Goal: Complete application form: Complete application form

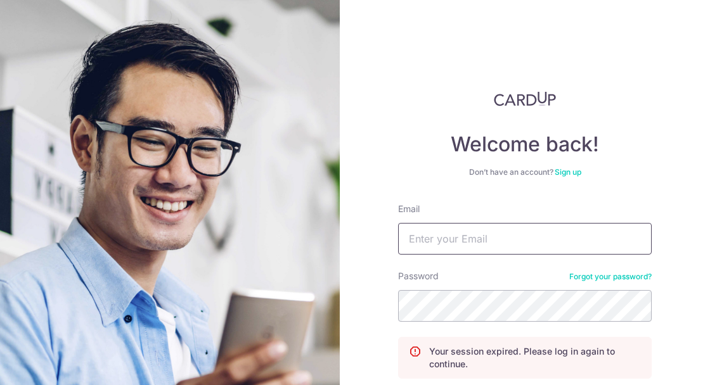
click at [468, 230] on input "Email" at bounding box center [525, 239] width 254 height 32
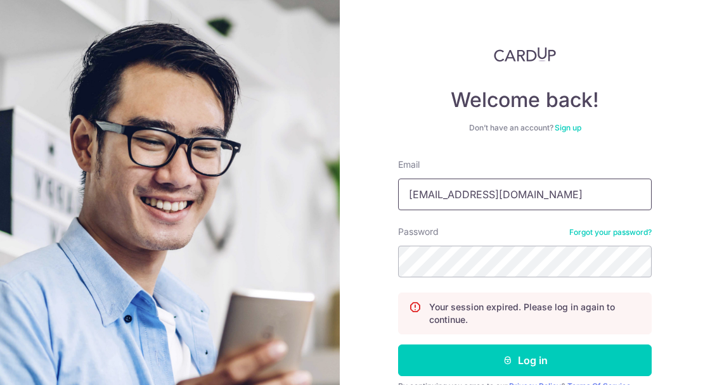
scroll to position [45, 0]
type input "[EMAIL_ADDRESS][DOMAIN_NAME]"
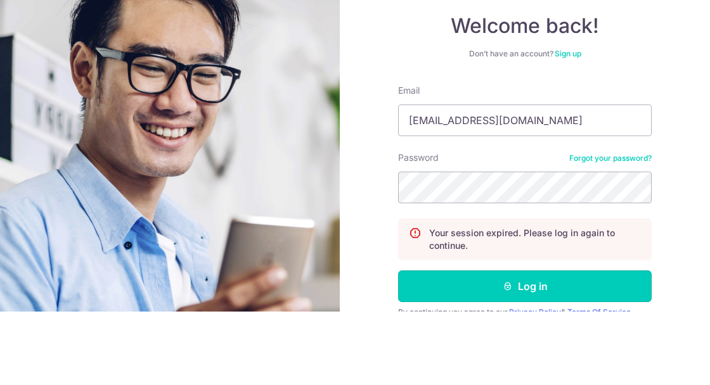
click at [555, 293] on form "Email expertise_17@hotmail.com Password Forgot your password? Your session expi…" at bounding box center [525, 295] width 254 height 274
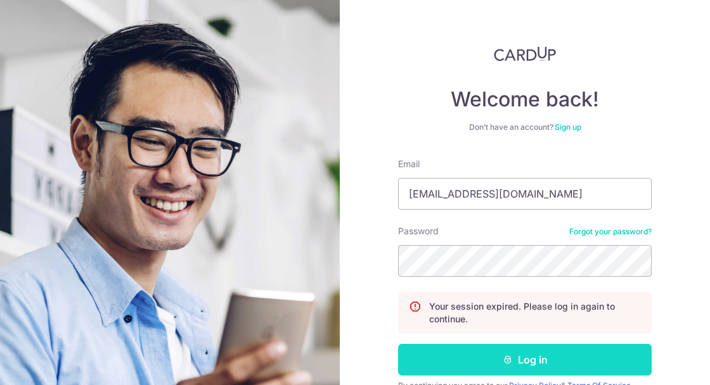
click at [548, 361] on button "Log in" at bounding box center [525, 360] width 254 height 32
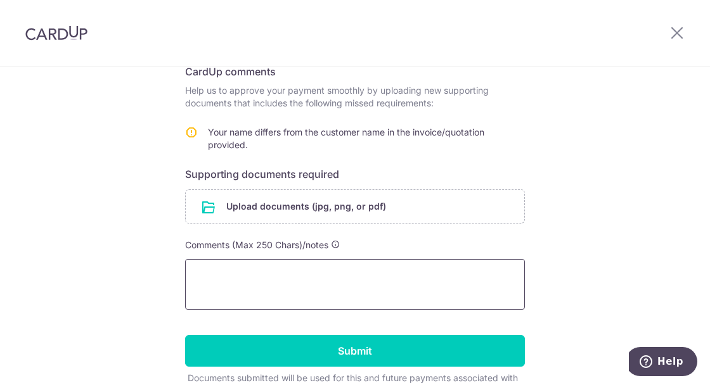
scroll to position [224, 0]
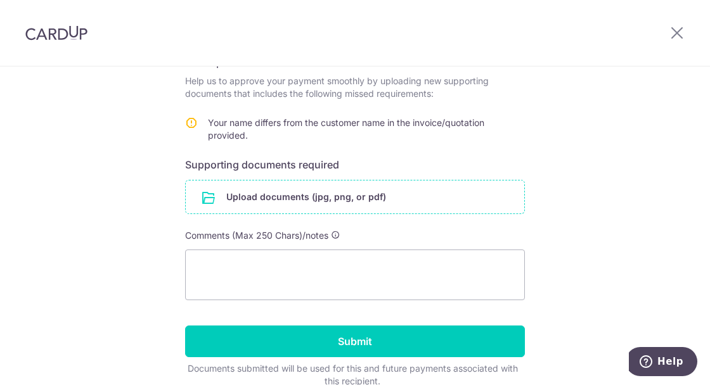
click at [294, 203] on input "file" at bounding box center [355, 197] width 338 height 33
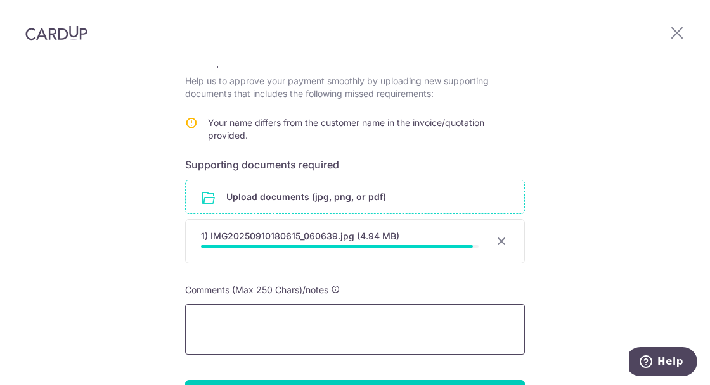
click at [281, 316] on textarea at bounding box center [355, 329] width 340 height 51
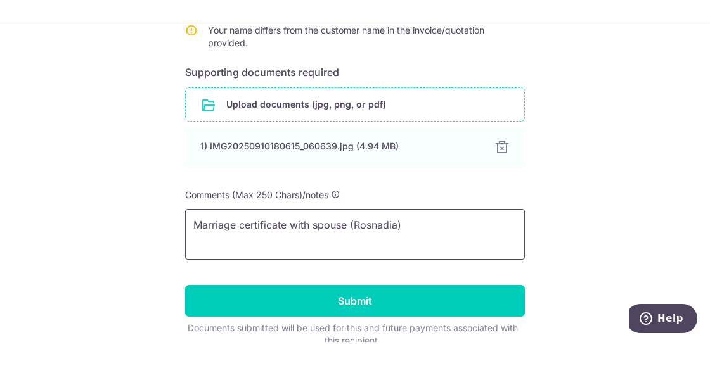
scroll to position [276, 0]
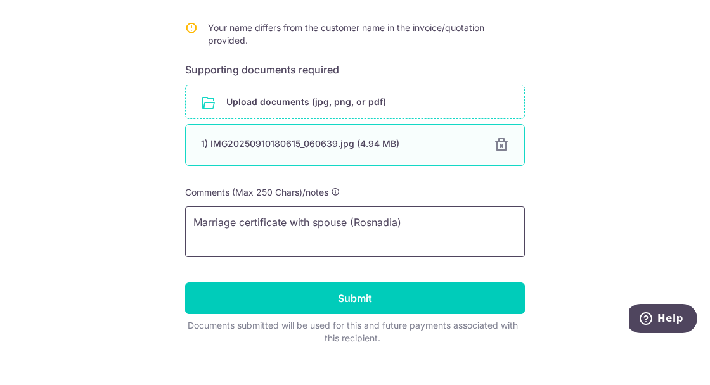
type textarea "Marriage certificate with spouse (Rosnadia)"
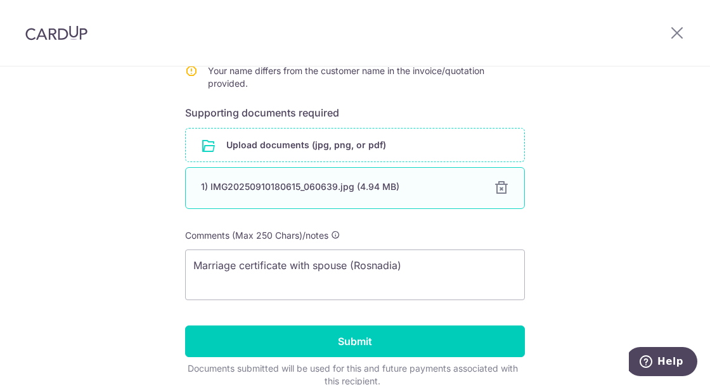
click at [214, 143] on div "Upload documents (jpg, png, or pdf) 1) IMG20250910180615_060639.jpg (4.94 MB) 1…" at bounding box center [355, 171] width 340 height 86
click at [311, 189] on div "1) IMG20250910180615_060639.jpg (4.94 MB)" at bounding box center [340, 187] width 278 height 13
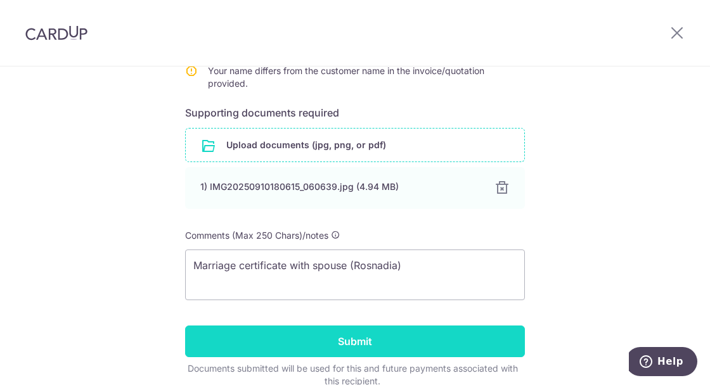
click at [359, 336] on input "Submit" at bounding box center [355, 342] width 340 height 32
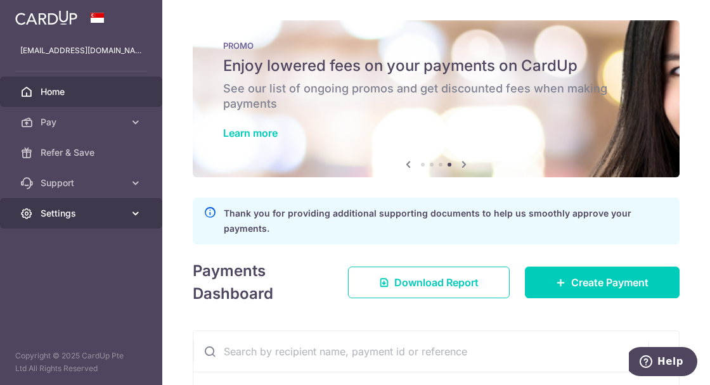
click at [132, 217] on icon at bounding box center [135, 213] width 13 height 13
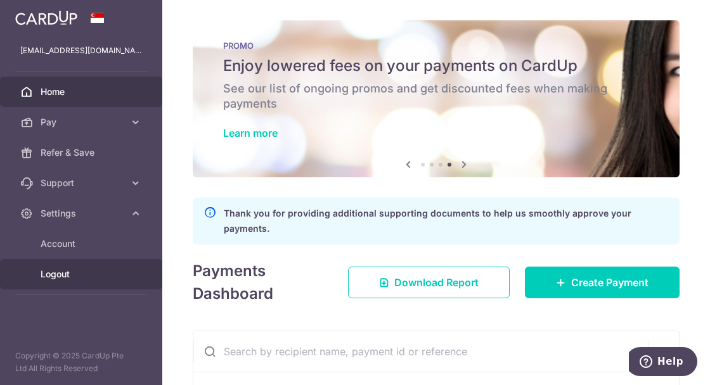
click at [55, 279] on span "Logout" at bounding box center [83, 274] width 84 height 13
